Goal: Check status: Check status

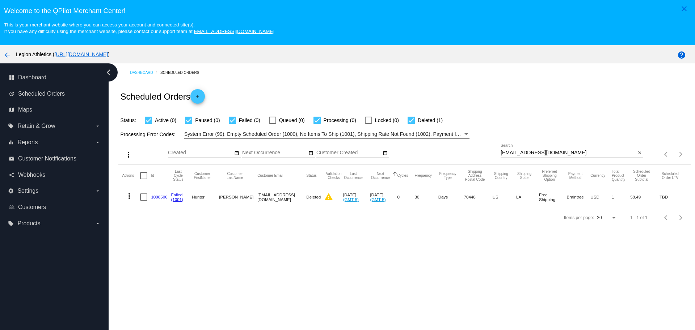
click at [501, 152] on input "[EMAIL_ADDRESS][DOMAIN_NAME]" at bounding box center [568, 153] width 135 height 6
drag, startPoint x: 499, startPoint y: 152, endPoint x: 537, endPoint y: 152, distance: 38.7
click at [537, 152] on input "[EMAIL_ADDRESS][DOMAIN_NAME]" at bounding box center [568, 153] width 135 height 6
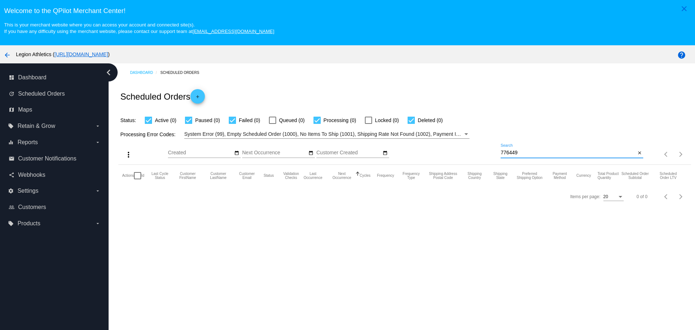
type input "776449"
click at [368, 121] on div at bounding box center [368, 120] width 7 height 7
click at [368, 124] on input "Locked (0)" at bounding box center [368, 124] width 0 height 0
checkbox input "true"
click at [501, 150] on input "776449" at bounding box center [568, 153] width 135 height 6
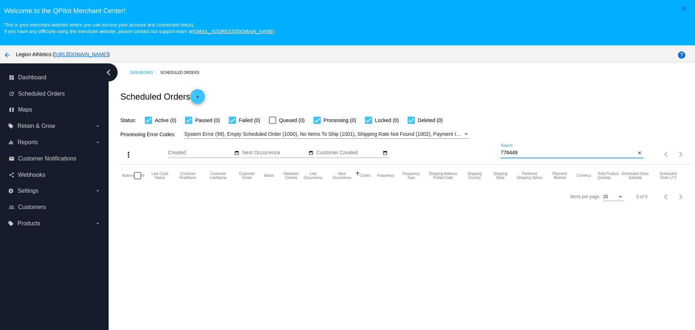
click at [501, 150] on input "776449" at bounding box center [568, 153] width 135 height 6
drag, startPoint x: 499, startPoint y: 151, endPoint x: 479, endPoint y: 126, distance: 32.4
click at [479, 126] on div "Processing Error Codes: System Error (99), Empty Scheduled Order (1000), No Ite…" at bounding box center [404, 131] width 572 height 14
drag, startPoint x: 506, startPoint y: 153, endPoint x: 498, endPoint y: 152, distance: 8.4
click at [501, 152] on input "776449" at bounding box center [568, 153] width 135 height 6
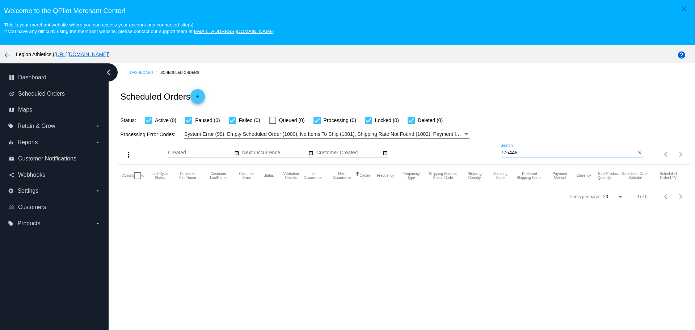
click at [507, 155] on input "776449" at bounding box center [568, 153] width 135 height 6
